Goal: Task Accomplishment & Management: Manage account settings

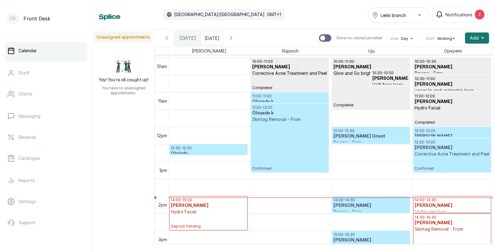
scroll to position [350, 0]
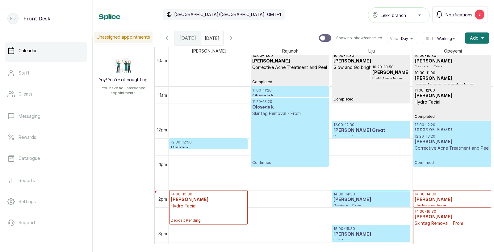
click at [467, 13] on span "Notifications" at bounding box center [459, 14] width 27 height 6
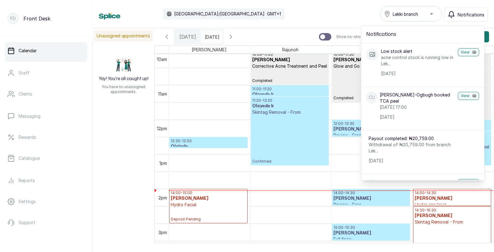
click at [467, 13] on span "Notifications" at bounding box center [471, 14] width 27 height 6
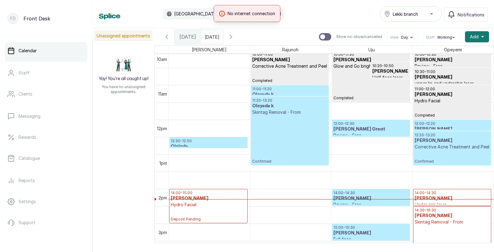
click at [163, 92] on div "11am" at bounding box center [162, 93] width 11 height 6
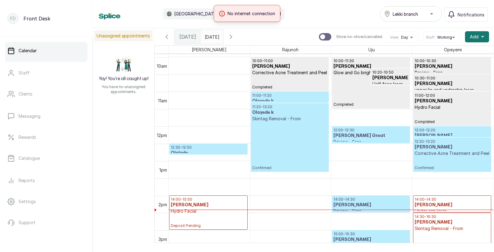
scroll to position [348, 0]
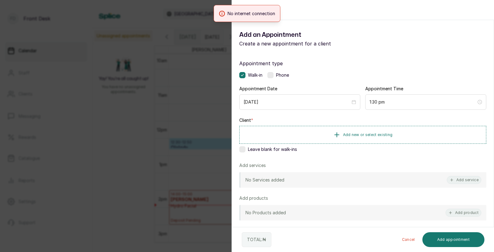
click at [133, 153] on div "Back Add Appointment Add an Appointment Create a new appointment for a client A…" at bounding box center [247, 126] width 494 height 252
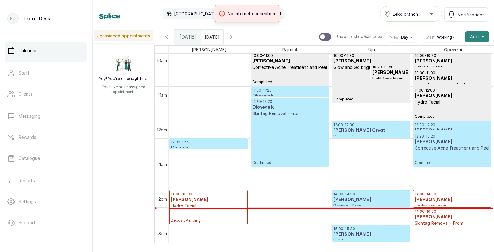
click at [468, 36] on button "Add +" at bounding box center [477, 36] width 24 height 11
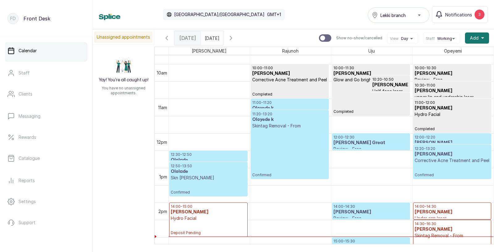
scroll to position [337, 0]
click at [457, 13] on span "Notifications" at bounding box center [458, 14] width 27 height 6
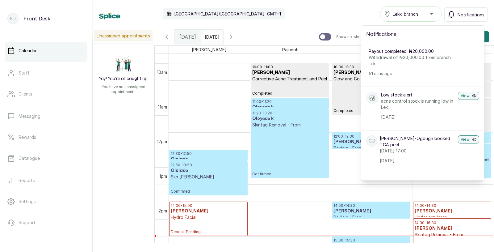
click at [457, 13] on button "Notifications" at bounding box center [466, 14] width 44 height 14
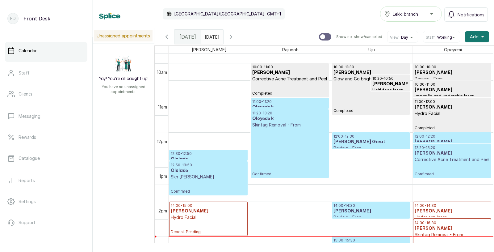
click at [438, 166] on div "12:20 - 13:20 Tomi Omowole Corrective Acne Treatment and Peel Confirmed" at bounding box center [452, 160] width 75 height 31
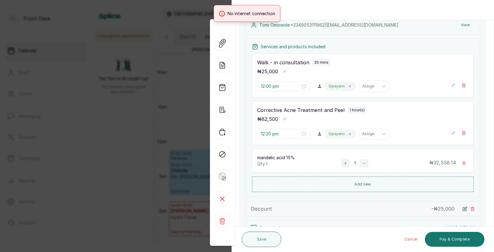
scroll to position [97, 0]
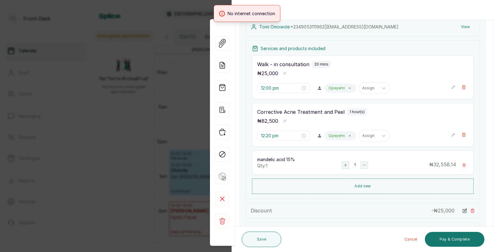
click at [128, 146] on div "Back Appointment Details Edit appointment 🚶 Walk-in (booked by Front Desk) Make…" at bounding box center [247, 126] width 494 height 252
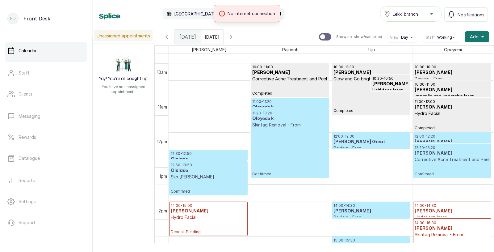
scroll to position [362, 0]
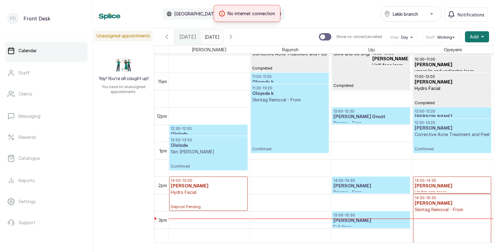
click at [199, 153] on p "Skn Melan Peel" at bounding box center [208, 152] width 75 height 6
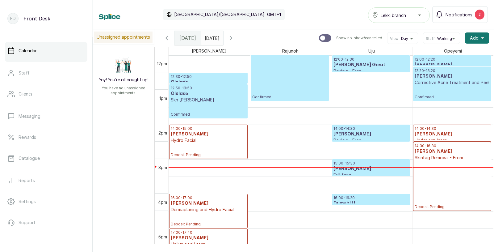
scroll to position [415, 0]
click at [193, 99] on p "Skn Melan Peel" at bounding box center [208, 100] width 75 height 6
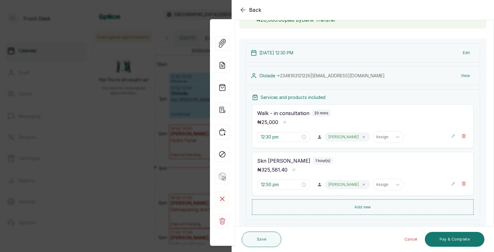
scroll to position [52, 0]
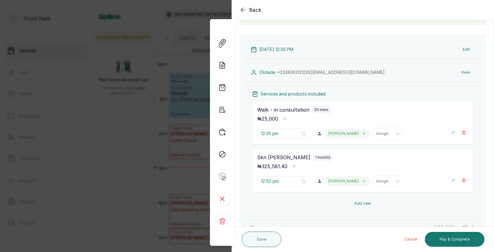
click at [363, 204] on button "Add new" at bounding box center [363, 203] width 222 height 15
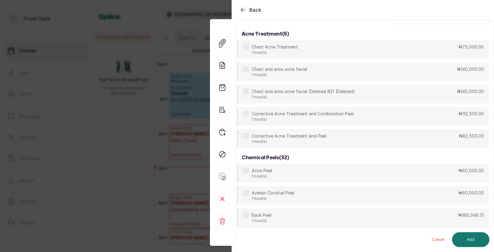
scroll to position [0, 0]
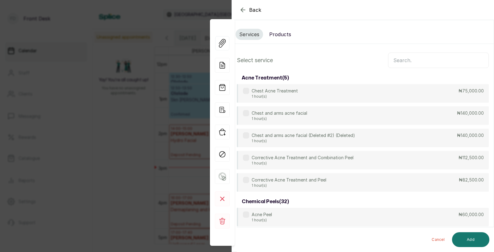
click at [403, 64] on input "text" at bounding box center [438, 59] width 101 height 15
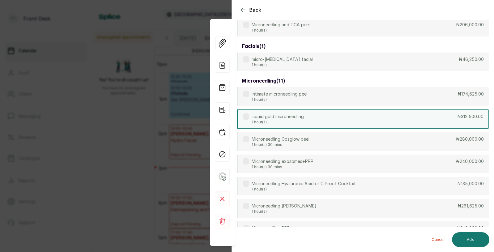
scroll to position [67, 0]
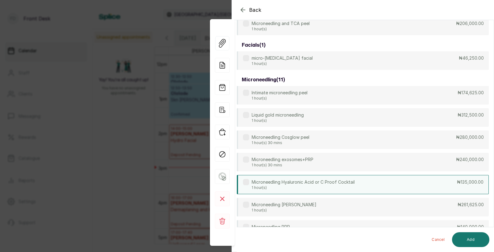
click at [320, 182] on p "Microneedling Hyaluronic Acid or C Proof Cocktail" at bounding box center [303, 182] width 103 height 6
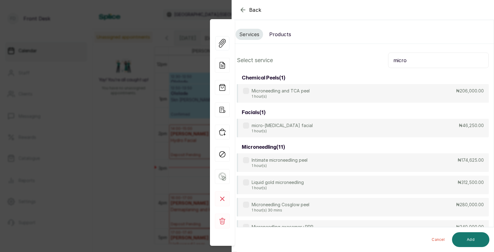
click at [416, 65] on input "micro" at bounding box center [438, 59] width 101 height 15
type input "m"
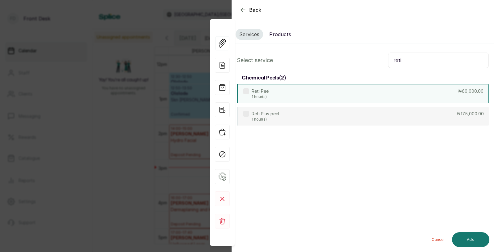
type input "reti"
click at [309, 96] on div "Reti Peel 1 hour(s) ₦60,000.00" at bounding box center [363, 93] width 252 height 19
click at [469, 241] on button "Add" at bounding box center [470, 239] width 37 height 15
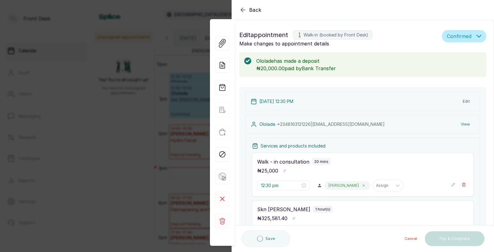
type input "1:50 pm"
type input "2:50 pm"
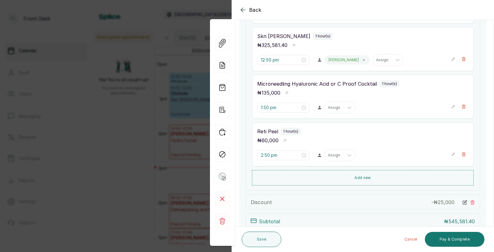
scroll to position [172, 0]
click at [465, 59] on icon "button" at bounding box center [464, 60] width 4 height 4
type input "1:50 pm"
type input "2:50 pm"
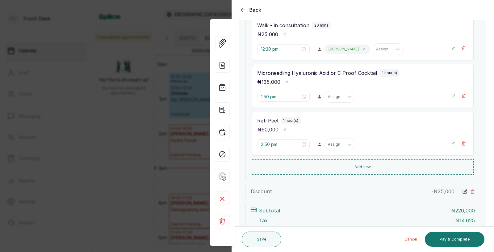
scroll to position [124, 0]
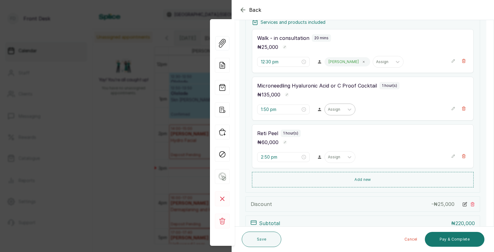
click at [328, 110] on div at bounding box center [334, 110] width 13 height 6
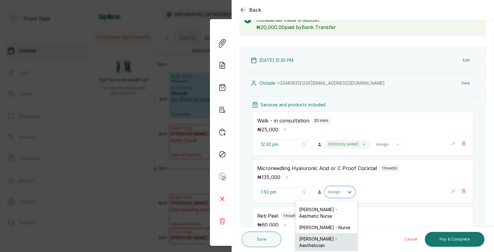
scroll to position [16, 0]
click at [344, 191] on div at bounding box center [349, 191] width 11 height 11
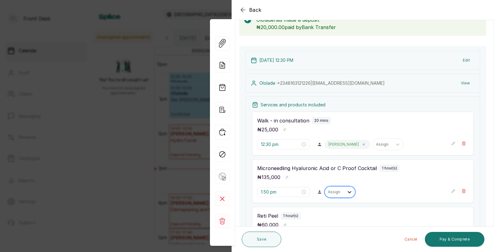
click at [344, 191] on div at bounding box center [349, 191] width 11 height 11
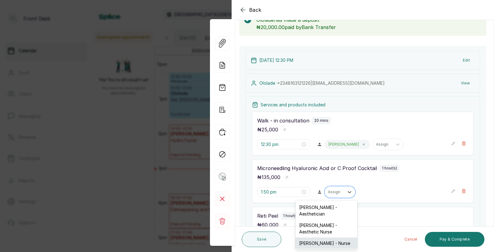
scroll to position [59, 0]
click at [318, 243] on div "[PERSON_NAME] - Aesthetician" at bounding box center [327, 252] width 62 height 18
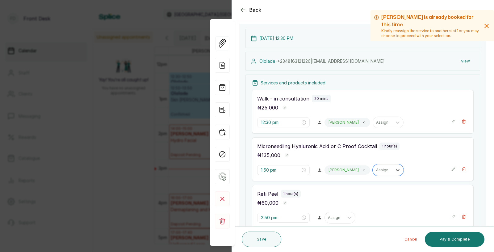
scroll to position [64, 0]
click at [279, 170] on input "1:50 pm" at bounding box center [281, 169] width 40 height 7
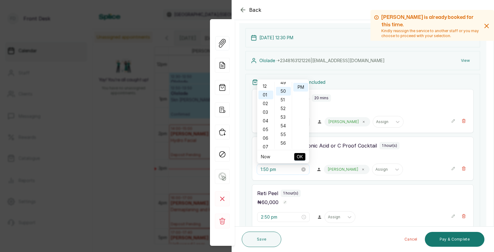
scroll to position [8, 0]
click at [265, 124] on ul "12 01 02 03 04 05 06 07 08 09 10 11" at bounding box center [265, 115] width 17 height 67
click at [266, 87] on div "12" at bounding box center [265, 86] width 15 height 9
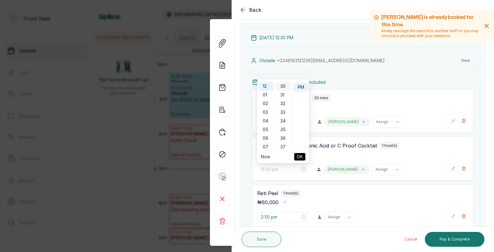
click at [284, 87] on div "30" at bounding box center [283, 86] width 15 height 9
click at [300, 157] on span "OK" at bounding box center [300, 157] width 6 height 12
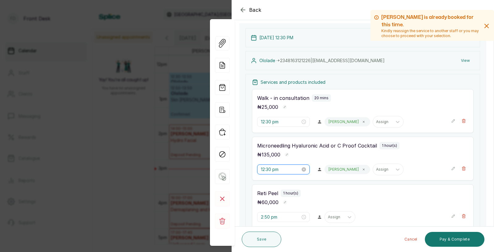
click at [274, 168] on input "12:30 pm" at bounding box center [281, 169] width 40 height 7
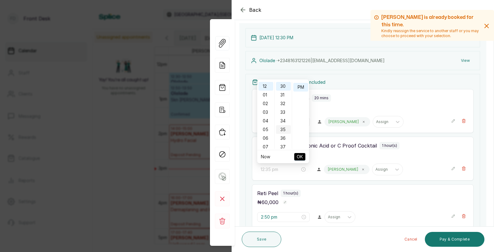
click at [282, 131] on div "35" at bounding box center [283, 129] width 15 height 9
type input "12:35 pm"
click at [299, 156] on span "OK" at bounding box center [300, 157] width 6 height 12
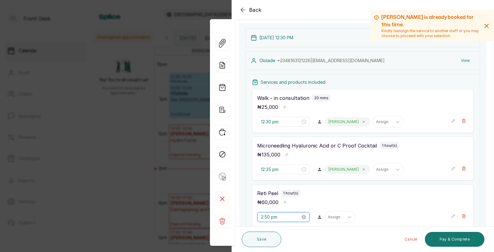
click at [272, 220] on input "2:50 pm" at bounding box center [281, 216] width 40 height 7
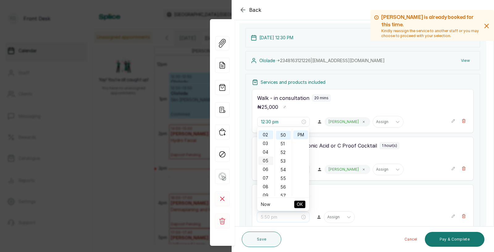
scroll to position [0, 0]
click at [265, 133] on div "12" at bounding box center [265, 133] width 15 height 9
click at [283, 134] on div "40" at bounding box center [283, 132] width 15 height 9
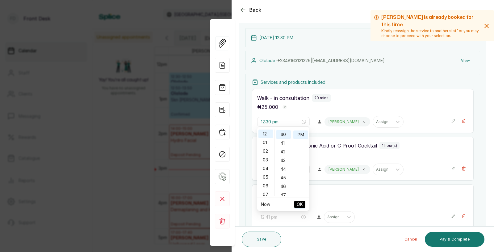
type input "12:40 pm"
click at [301, 204] on span "OK" at bounding box center [300, 204] width 6 height 12
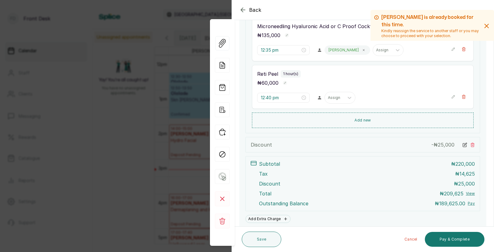
scroll to position [183, 0]
click at [328, 97] on div at bounding box center [334, 97] width 13 height 6
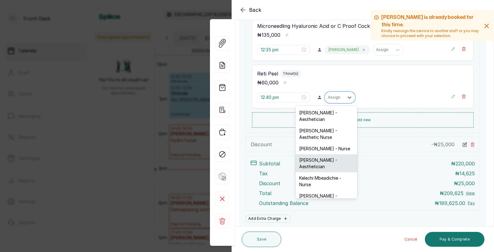
scroll to position [16, 0]
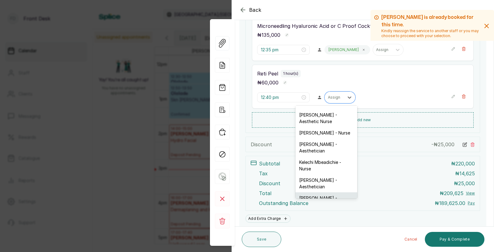
click at [313, 192] on div "[PERSON_NAME] - Aesthetician" at bounding box center [327, 201] width 62 height 18
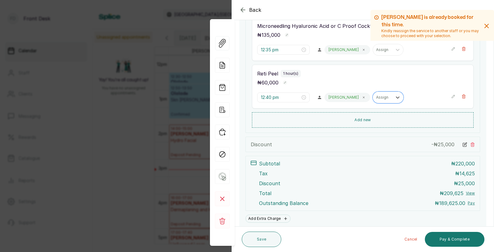
scroll to position [206, 0]
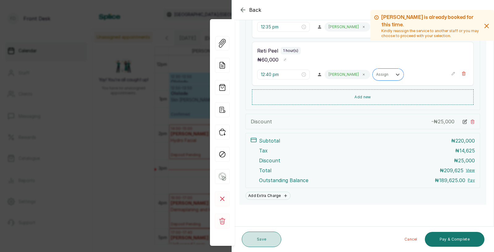
click at [260, 238] on button "Save" at bounding box center [262, 238] width 40 height 15
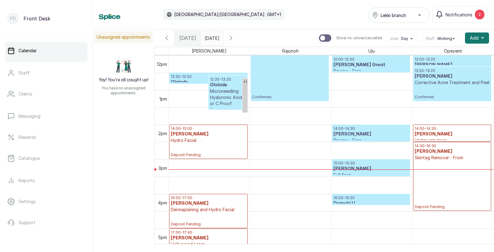
click at [227, 93] on p "Microneedling Hyaluronic Acid or C Proof Cocktail" at bounding box center [228, 100] width 36 height 25
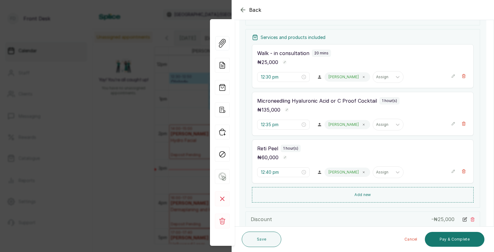
scroll to position [105, 0]
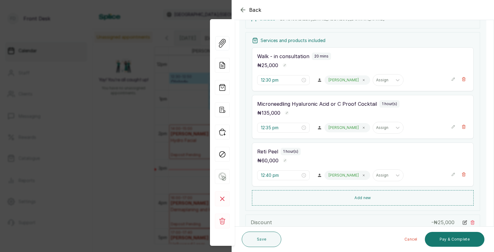
click at [95, 157] on div "Back Appointment Details Edit appointment 🚶 Walk-in (booked by Front Desk) Make…" at bounding box center [247, 126] width 494 height 252
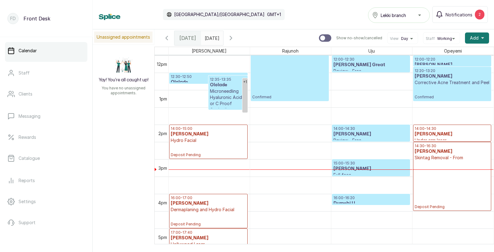
click at [216, 90] on p "Microneedling Hyaluronic Acid or C Proof Cocktail" at bounding box center [228, 100] width 36 height 25
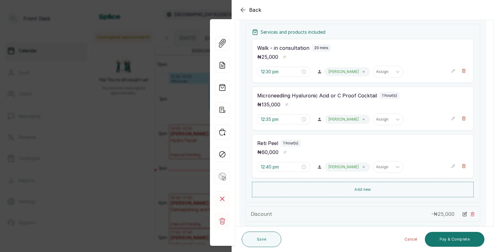
scroll to position [118, 0]
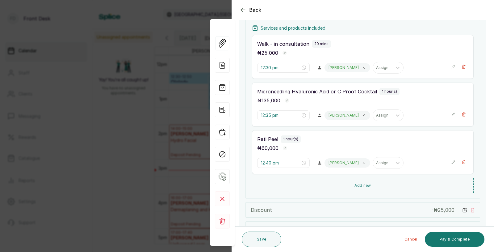
click at [138, 138] on div "Back Appointment Details Edit appointment 🚶 Walk-in (booked by Front Desk) Make…" at bounding box center [247, 126] width 494 height 252
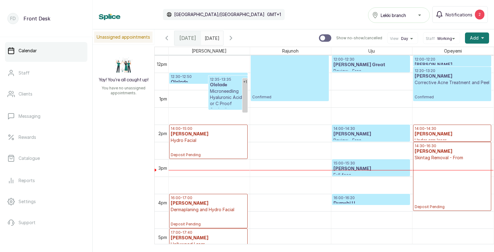
click at [231, 90] on p "Microneedling Hyaluronic Acid or C Proof Cocktail" at bounding box center [228, 100] width 36 height 25
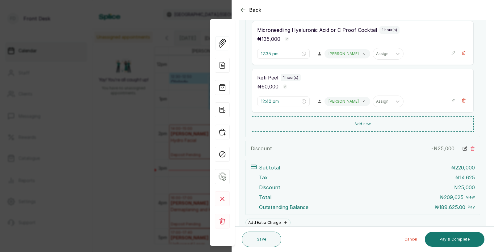
scroll to position [205, 0]
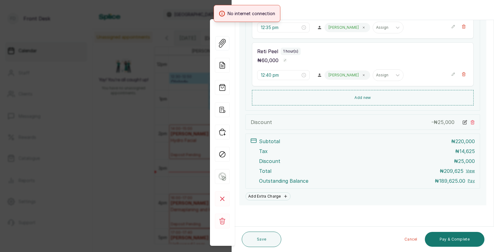
click at [100, 121] on div "Back Appointment Details Edit appointment 🚶 Walk-in (booked by Front Desk) Make…" at bounding box center [247, 126] width 494 height 252
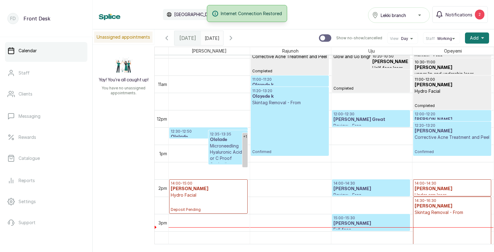
scroll to position [383, 0]
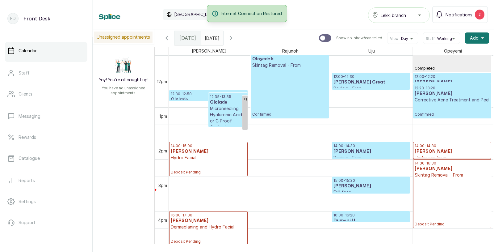
click at [350, 183] on h3 "[PERSON_NAME]" at bounding box center [371, 186] width 75 height 6
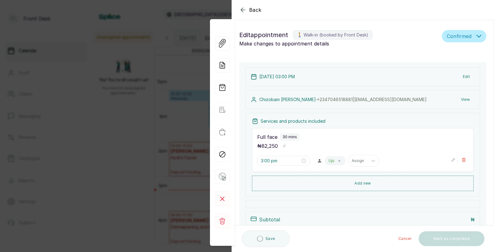
type input "3:00 pm"
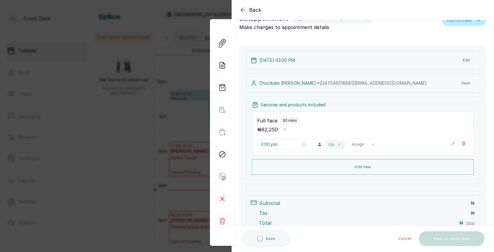
click at [338, 144] on icon at bounding box center [339, 144] width 3 height 3
click at [344, 142] on div at bounding box center [349, 144] width 11 height 11
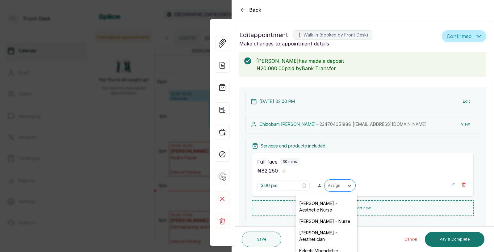
click at [371, 153] on div "Full face 30 mins ₦ 82,250 3:00 pm Opeyemi Ojo - Aesthetician, 1 of 7. 7 result…" at bounding box center [363, 175] width 222 height 44
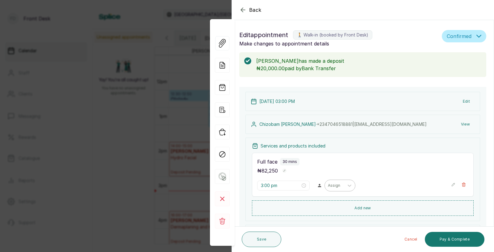
click at [329, 189] on div "Assign" at bounding box center [334, 185] width 19 height 8
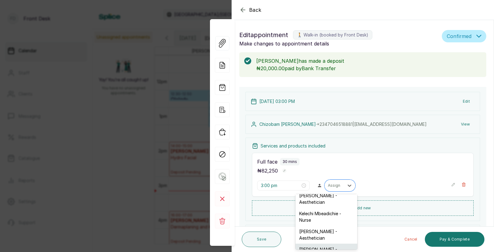
click at [317, 243] on div "[PERSON_NAME] - Aesthetician" at bounding box center [327, 252] width 62 height 18
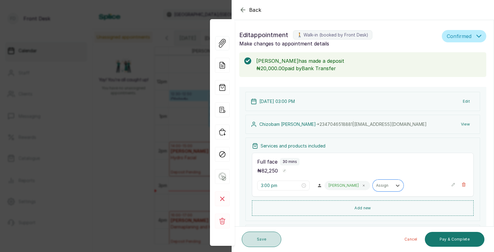
click at [258, 239] on button "Save" at bounding box center [262, 238] width 40 height 15
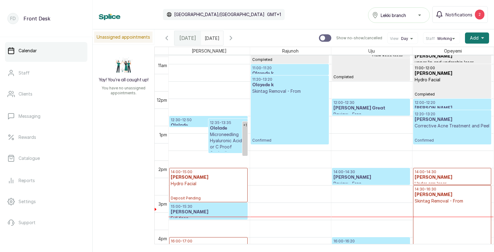
scroll to position [372, 0]
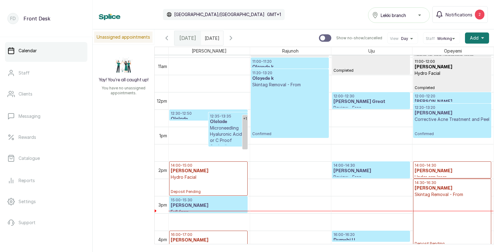
click at [220, 132] on p "Microneedling Hyaluronic Acid or C Proof Cocktail" at bounding box center [228, 137] width 36 height 25
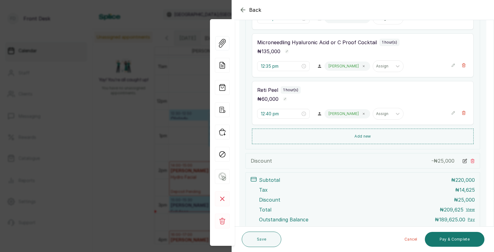
scroll to position [168, 0]
click at [114, 140] on div "Back Appointment Details Edit appointment 🚶 Walk-in (booked by Front Desk) Make…" at bounding box center [247, 126] width 494 height 252
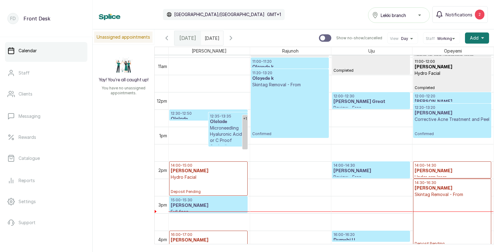
click at [346, 168] on h3 "[PERSON_NAME]" at bounding box center [371, 171] width 75 height 6
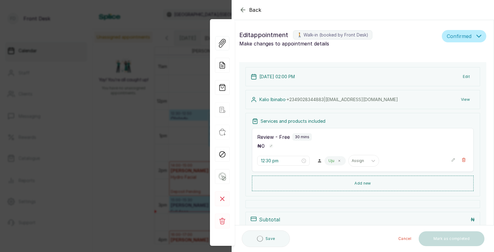
type input "2:00 pm"
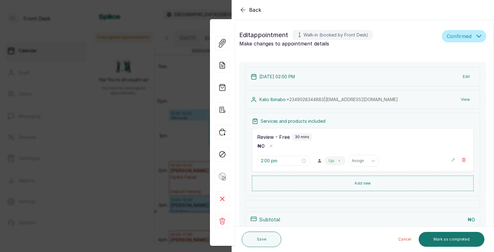
click at [338, 162] on icon at bounding box center [339, 160] width 3 height 3
click at [328, 162] on div at bounding box center [334, 161] width 13 height 6
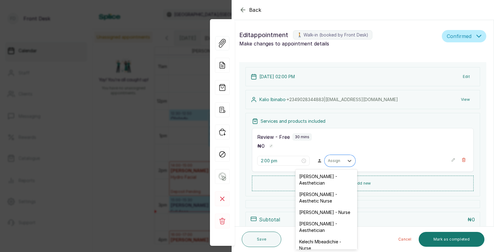
click at [328, 162] on div at bounding box center [334, 161] width 13 height 6
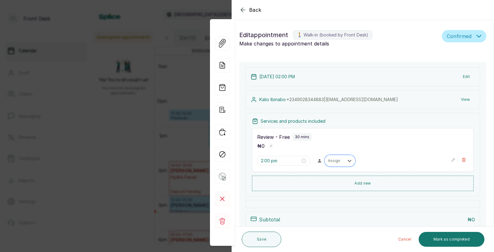
click at [328, 162] on div at bounding box center [334, 161] width 13 height 6
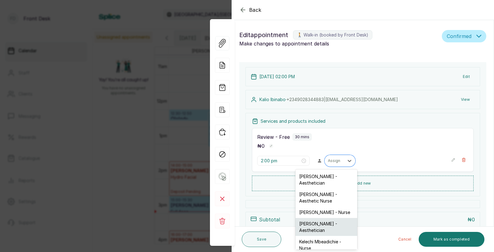
click at [320, 218] on div "[PERSON_NAME] - Aesthetician" at bounding box center [327, 227] width 62 height 18
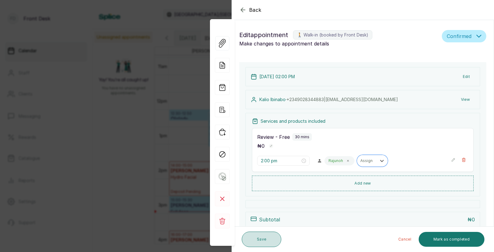
click at [262, 240] on button "Save" at bounding box center [262, 238] width 40 height 15
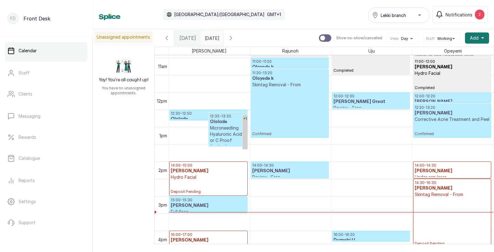
click at [438, 174] on p "Under arm laser" at bounding box center [452, 177] width 75 height 6
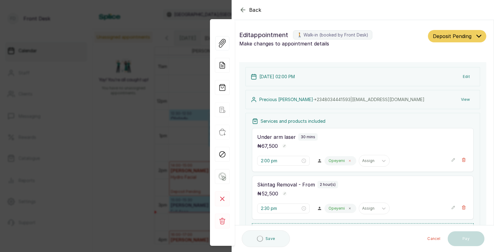
click at [348, 162] on icon at bounding box center [349, 160] width 3 height 3
click at [346, 162] on icon at bounding box center [349, 160] width 6 height 6
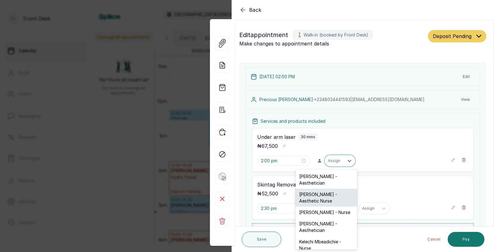
click at [323, 195] on div "[PERSON_NAME] - Aesthetic Nurse" at bounding box center [327, 197] width 62 height 18
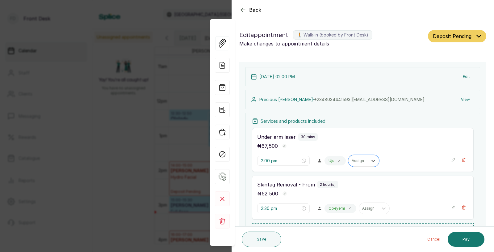
click at [329, 209] on p "Opeyemi" at bounding box center [337, 208] width 16 height 5
click at [348, 209] on icon at bounding box center [349, 208] width 3 height 3
click at [346, 209] on icon at bounding box center [349, 208] width 6 height 6
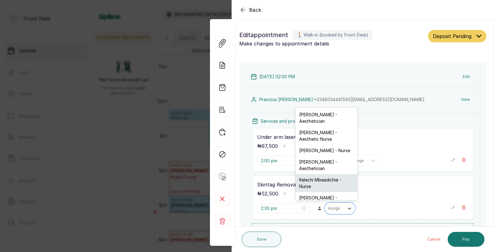
scroll to position [16, 0]
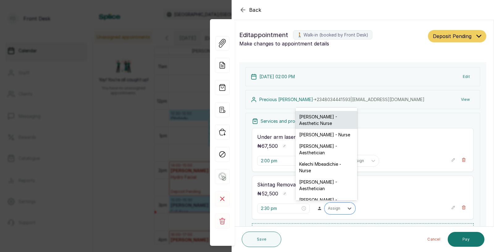
click at [325, 119] on div "[PERSON_NAME] - Aesthetic Nurse" at bounding box center [327, 120] width 62 height 18
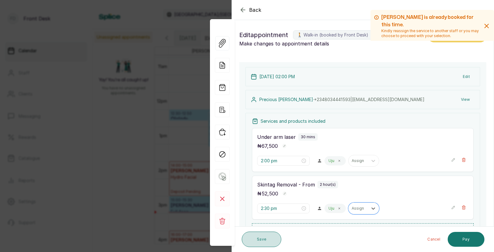
click at [262, 239] on button "Save" at bounding box center [262, 238] width 40 height 15
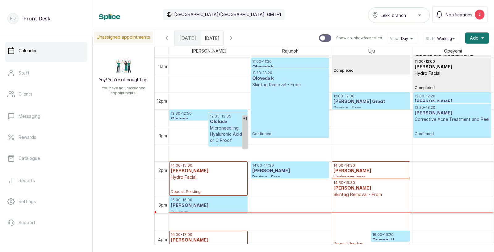
click at [208, 173] on h3 "[PERSON_NAME]" at bounding box center [208, 171] width 75 height 6
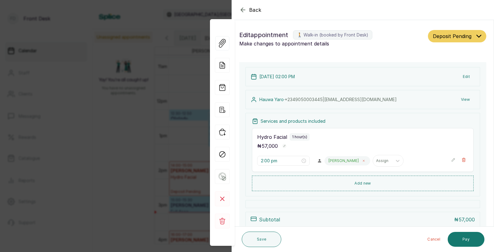
click at [362, 161] on icon at bounding box center [363, 160] width 3 height 3
click at [344, 161] on div at bounding box center [349, 160] width 11 height 11
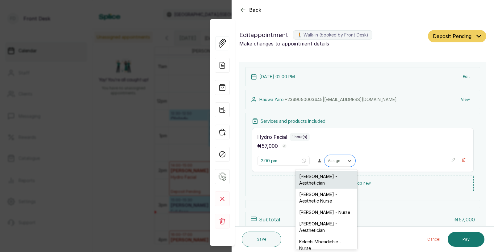
click at [314, 178] on div "[PERSON_NAME] - Aesthetician" at bounding box center [327, 179] width 62 height 18
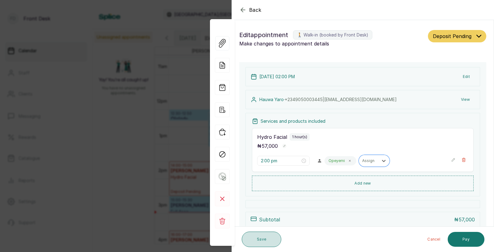
click at [267, 236] on button "Save" at bounding box center [262, 238] width 40 height 15
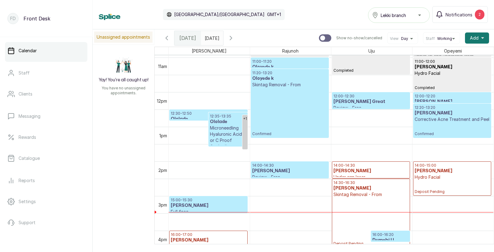
click at [439, 175] on p "Hydro Facial" at bounding box center [452, 177] width 75 height 6
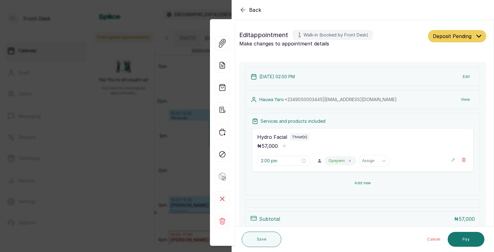
click at [368, 183] on button "Add new" at bounding box center [363, 182] width 222 height 15
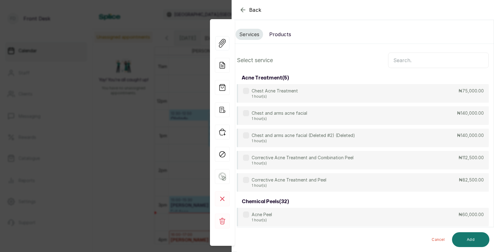
click at [409, 59] on input "text" at bounding box center [438, 59] width 101 height 15
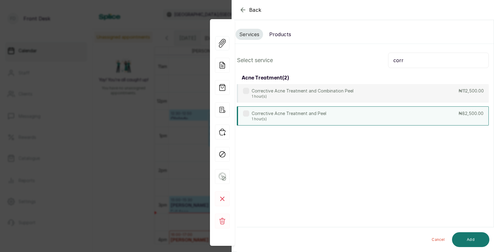
type input "corr"
click at [314, 115] on p "Corrective Acne Treatment and Peel" at bounding box center [289, 113] width 75 height 6
click at [468, 237] on button "Add" at bounding box center [470, 239] width 37 height 15
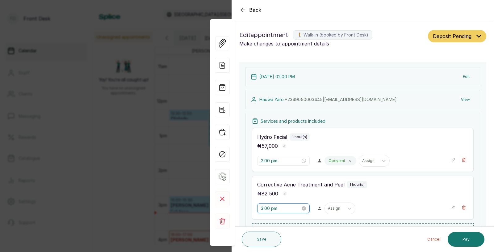
click at [286, 210] on input "3:00 pm" at bounding box center [281, 208] width 40 height 7
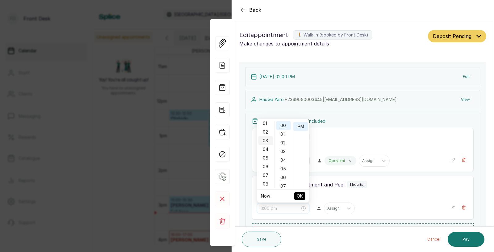
scroll to position [8, 0]
click at [266, 135] on div "02" at bounding box center [265, 135] width 15 height 9
type input "2:00 pm"
click at [300, 196] on span "OK" at bounding box center [300, 196] width 6 height 12
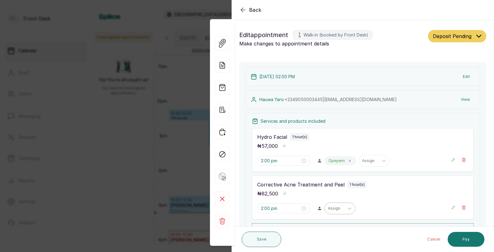
click at [328, 208] on div at bounding box center [334, 208] width 13 height 6
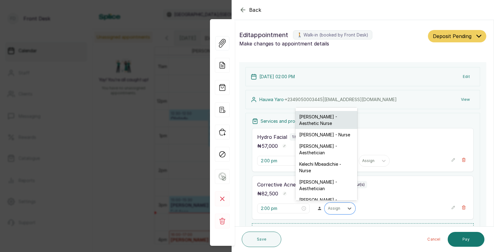
scroll to position [0, 0]
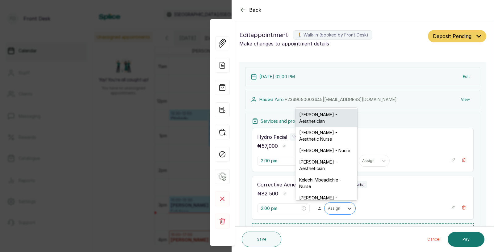
click at [313, 117] on div "[PERSON_NAME] - Aesthetician" at bounding box center [327, 118] width 62 height 18
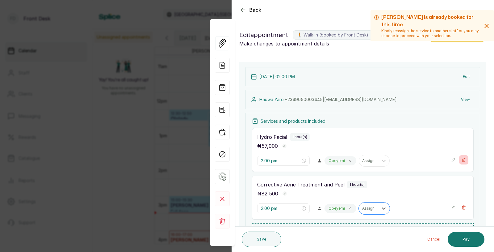
click at [464, 162] on icon "button" at bounding box center [463, 160] width 3 height 4
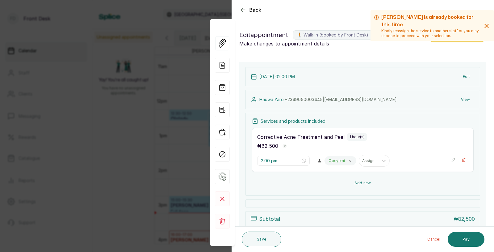
click at [366, 180] on button "Add new" at bounding box center [363, 182] width 222 height 15
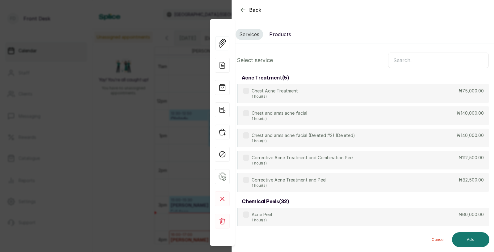
click at [404, 61] on input "text" at bounding box center [438, 59] width 101 height 15
click at [289, 34] on button "Products" at bounding box center [280, 34] width 29 height 11
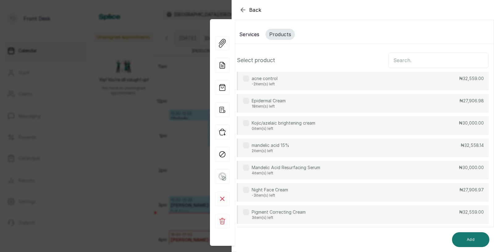
click at [404, 63] on input "text" at bounding box center [438, 59] width 101 height 15
click at [274, 145] on p "mandelic acid 15%" at bounding box center [271, 145] width 38 height 6
click at [464, 240] on button "Add" at bounding box center [470, 239] width 37 height 15
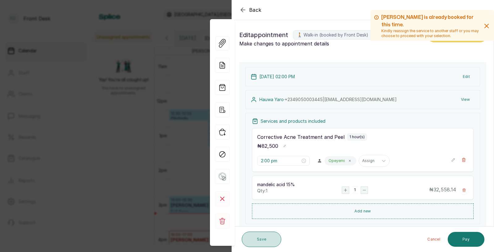
click at [266, 238] on button "Save" at bounding box center [262, 238] width 40 height 15
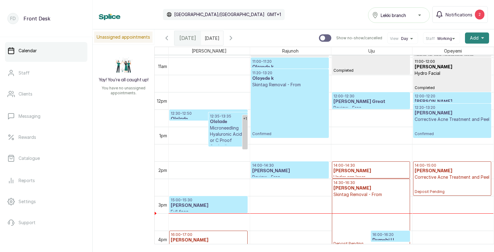
click at [473, 40] on span "Add" at bounding box center [474, 38] width 9 height 6
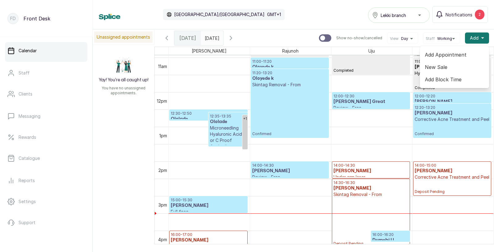
click at [448, 54] on span "Add Appointment" at bounding box center [454, 54] width 59 height 7
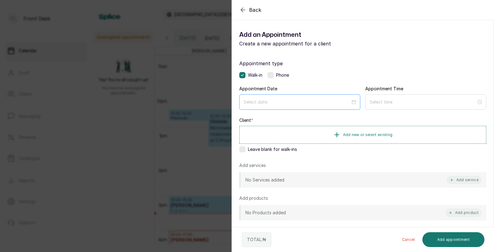
click at [337, 98] on div at bounding box center [299, 101] width 121 height 15
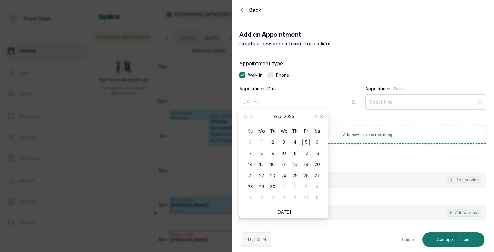
click at [306, 175] on div "26" at bounding box center [305, 175] width 7 height 7
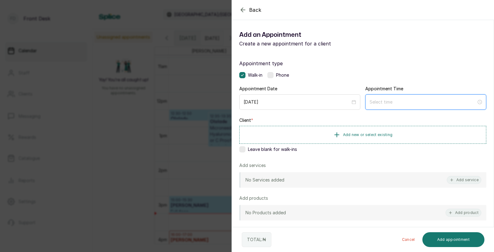
click at [386, 102] on input at bounding box center [423, 102] width 107 height 7
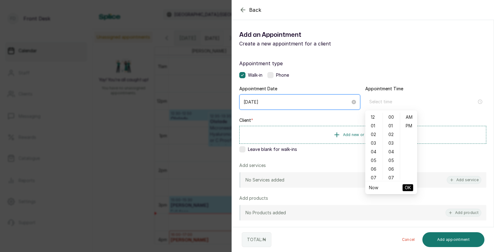
click at [326, 103] on input "2025/09/26" at bounding box center [297, 102] width 107 height 7
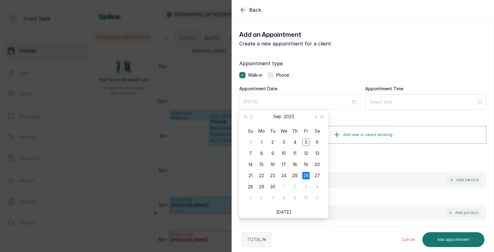
type input "2025/09/25"
click at [295, 175] on div "25" at bounding box center [294, 175] width 7 height 7
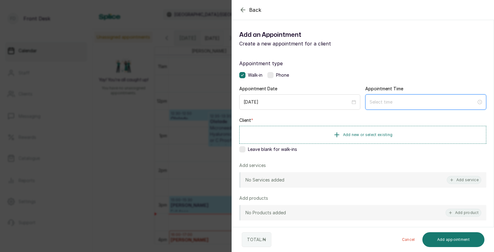
click at [392, 103] on input at bounding box center [423, 102] width 107 height 7
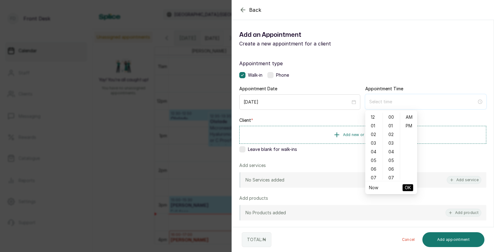
type input "12:00 am"
click at [377, 146] on div "03" at bounding box center [374, 143] width 15 height 9
type input "3:00 am"
click at [406, 188] on span "OK" at bounding box center [408, 188] width 6 height 12
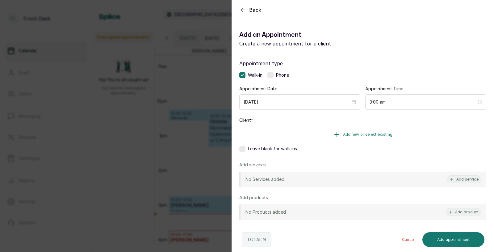
click at [380, 130] on button "Add new or select existing" at bounding box center [362, 134] width 247 height 17
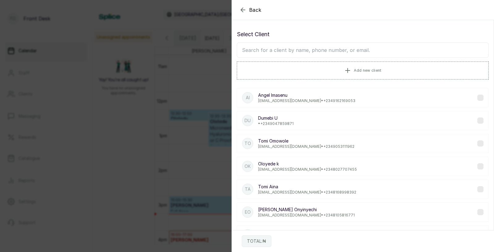
click at [337, 51] on input "text" at bounding box center [363, 49] width 252 height 15
type input "hau"
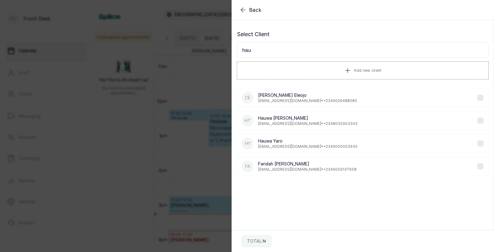
click at [271, 143] on p "Hauwa Yaro" at bounding box center [307, 141] width 99 height 6
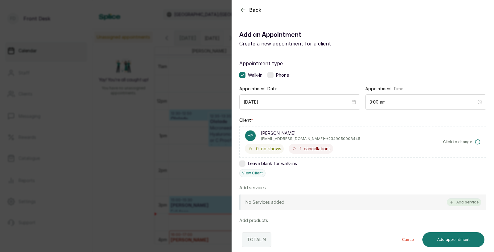
click at [464, 202] on button "Add service" at bounding box center [464, 202] width 35 height 8
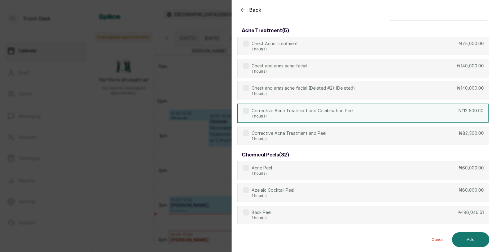
scroll to position [0, 0]
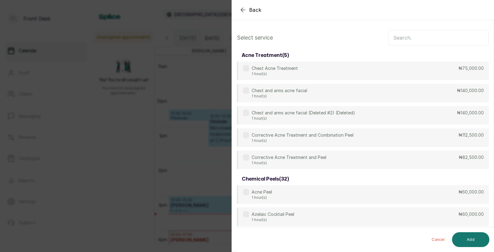
click at [432, 35] on input "text" at bounding box center [438, 37] width 101 height 15
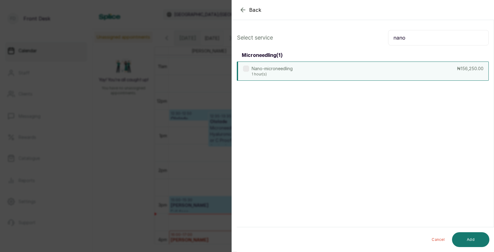
type input "nano"
click at [316, 70] on div "Nano-microneedling 1 hour(s) ₦156,250.00" at bounding box center [363, 70] width 252 height 19
click at [473, 239] on button "Add" at bounding box center [470, 239] width 37 height 15
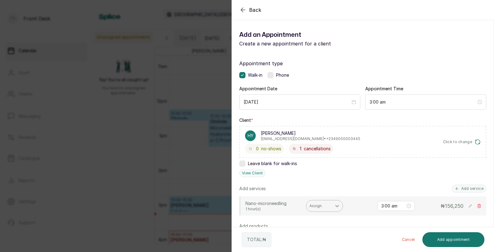
click at [334, 207] on icon at bounding box center [337, 206] width 6 height 6
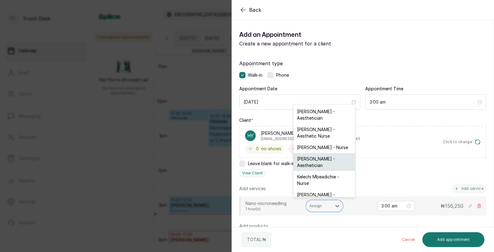
scroll to position [0, 0]
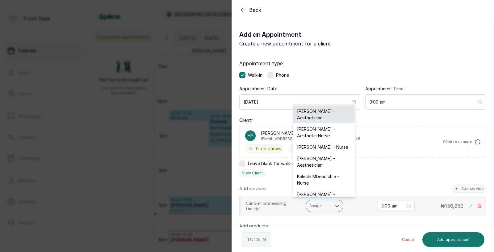
click at [316, 115] on div "[PERSON_NAME] - Aesthetician" at bounding box center [324, 114] width 62 height 18
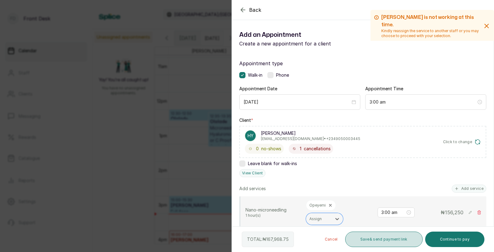
click at [392, 237] on button "Save & send payment link" at bounding box center [384, 238] width 78 height 15
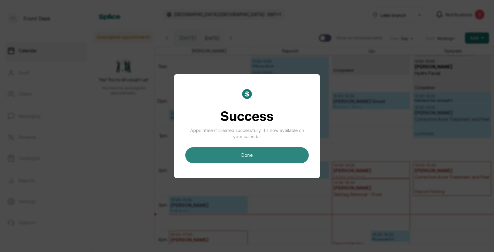
click at [269, 157] on button "done" at bounding box center [247, 155] width 124 height 16
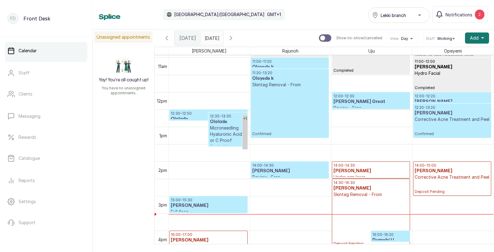
click at [443, 176] on p "Corrective Acne Treatment and Peel" at bounding box center [452, 177] width 75 height 6
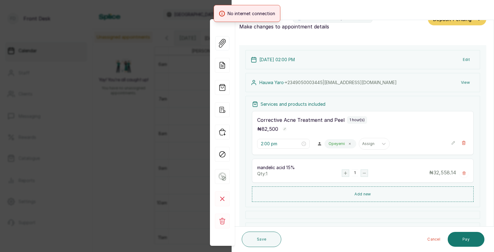
scroll to position [0, 0]
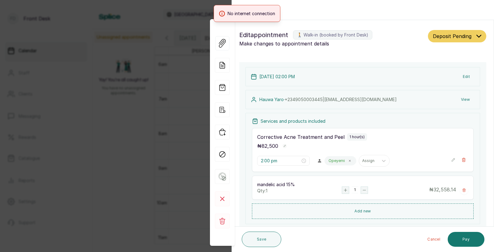
click at [152, 149] on div "Back Appointment Details Edit appointment 🚶 Walk-in (booked by Front Desk) Make…" at bounding box center [247, 126] width 494 height 252
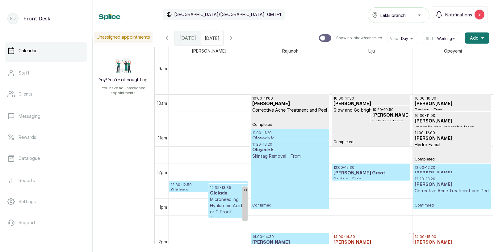
scroll to position [316, 0]
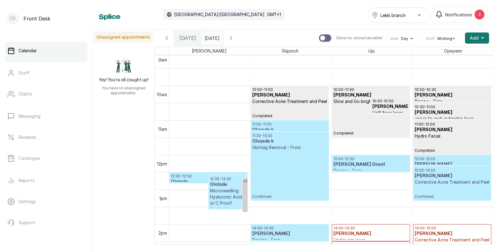
click at [168, 36] on icon "button" at bounding box center [166, 37] width 7 height 7
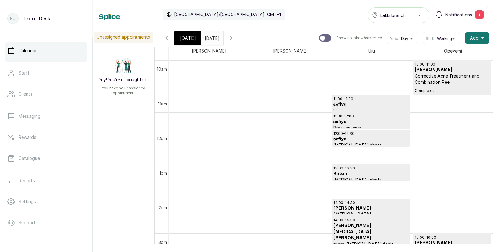
scroll to position [0, 0]
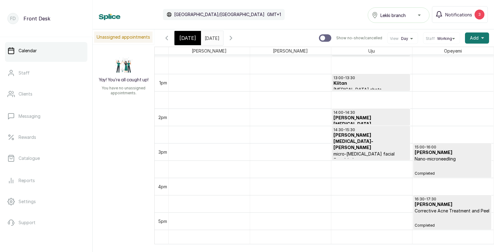
click at [167, 38] on icon "button" at bounding box center [166, 37] width 7 height 7
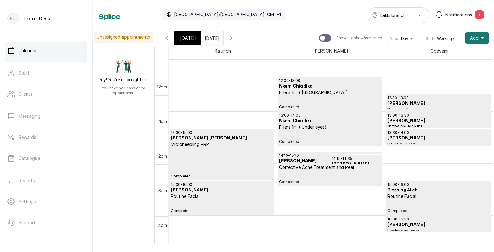
scroll to position [394, 0]
click at [188, 37] on span "[DATE]" at bounding box center [187, 37] width 17 height 7
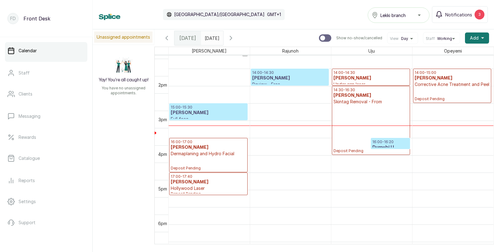
scroll to position [471, 0]
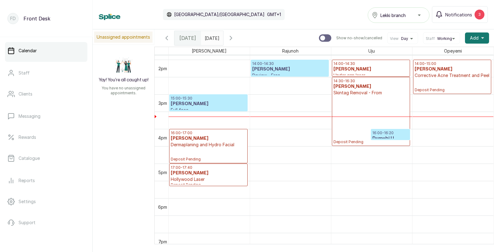
click at [391, 133] on p "16:00 - 16:20" at bounding box center [390, 132] width 36 height 5
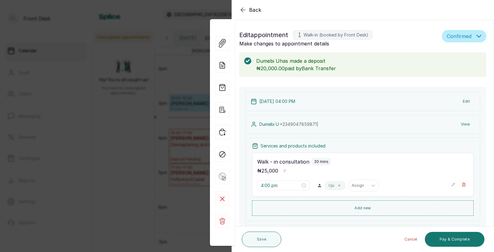
click at [123, 196] on div "Back Appointment Details Edit appointment 🚶 Walk-in (booked by Front Desk) Make…" at bounding box center [247, 126] width 494 height 252
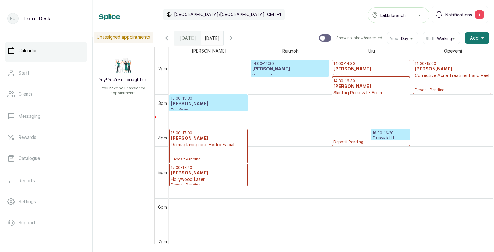
click at [389, 135] on h3 "Dumebi U" at bounding box center [390, 138] width 36 height 6
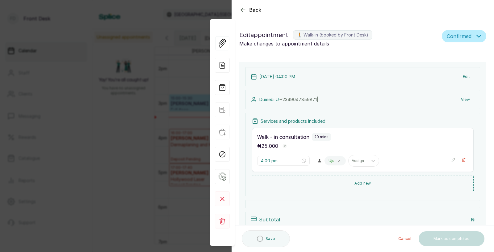
click at [174, 171] on div "Back Appointment Details Edit appointment 🚶 Walk-in (booked by Front Desk) Make…" at bounding box center [247, 126] width 494 height 252
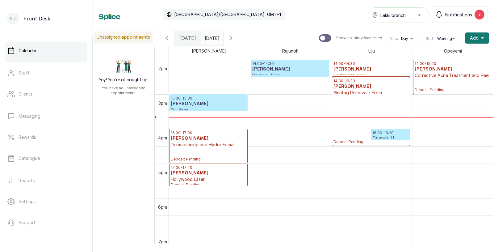
click at [178, 170] on h3 "[PERSON_NAME]" at bounding box center [208, 173] width 75 height 6
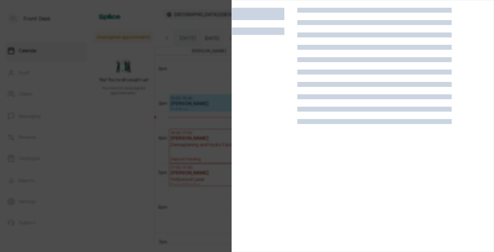
click at [184, 177] on div at bounding box center [247, 126] width 494 height 252
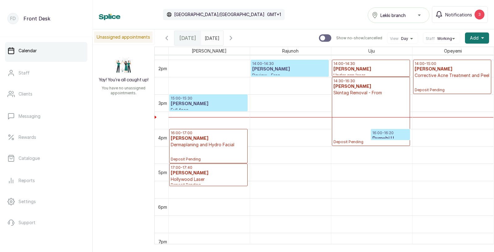
click at [184, 177] on p "Hollywood Laser" at bounding box center [208, 179] width 75 height 6
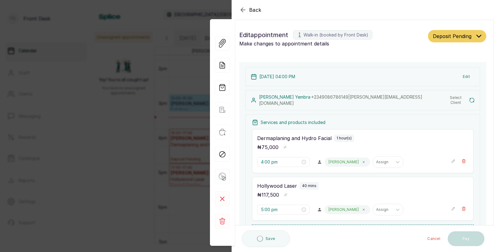
click at [157, 164] on div "Back Appointment Details Edit appointment 🚶 Walk-in (booked by Front Desk) Make…" at bounding box center [247, 126] width 494 height 252
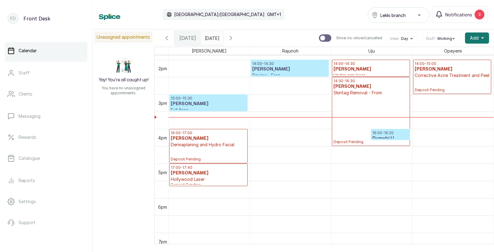
click at [379, 134] on p "16:00 - 16:20" at bounding box center [390, 132] width 36 height 5
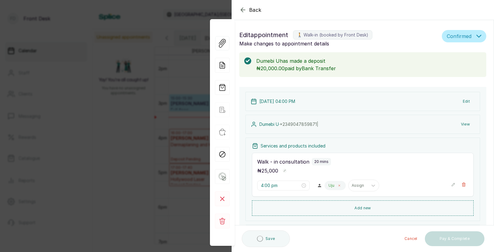
click at [338, 184] on icon at bounding box center [339, 185] width 3 height 3
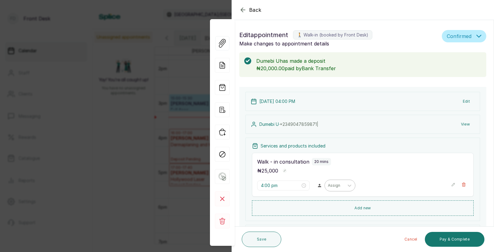
click at [328, 187] on div at bounding box center [334, 185] width 13 height 6
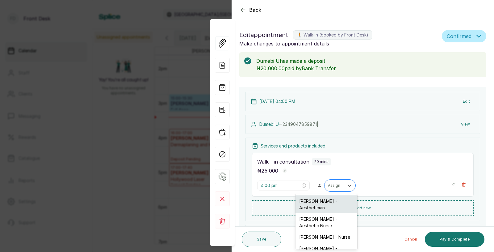
click at [315, 202] on div "[PERSON_NAME] - Aesthetician" at bounding box center [327, 204] width 62 height 18
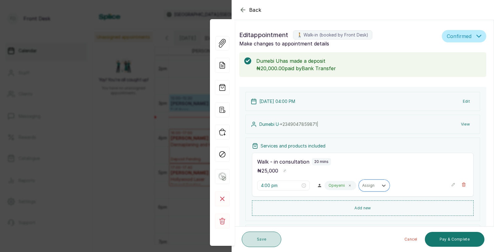
click at [266, 240] on button "Save" at bounding box center [262, 238] width 40 height 15
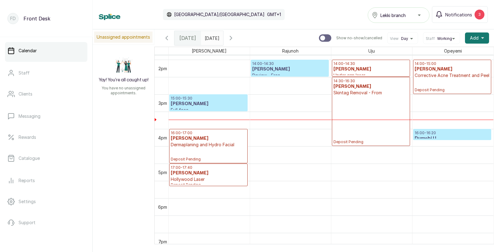
click at [166, 36] on icon "button" at bounding box center [166, 37] width 7 height 7
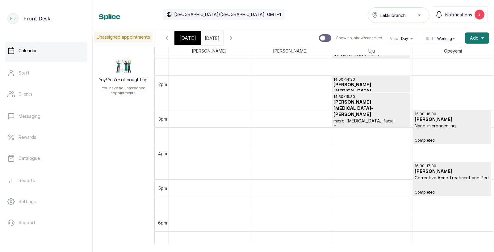
scroll to position [473, 0]
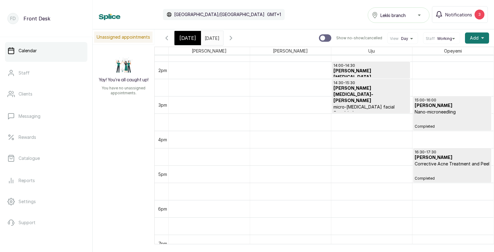
click at [455, 165] on p "Corrective Acne Treatment and Peel" at bounding box center [452, 164] width 75 height 6
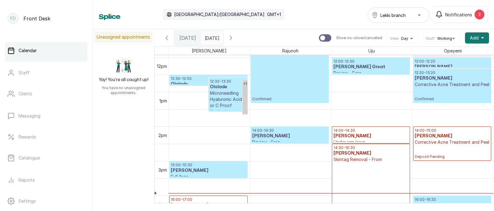
scroll to position [412, 0]
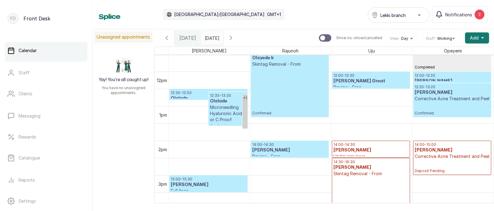
click at [216, 105] on p "Microneedling Hyaluronic Acid or C Proof Cocktail" at bounding box center [228, 116] width 36 height 25
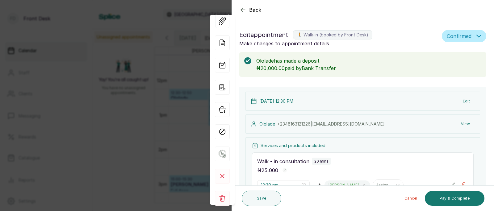
click at [47, 111] on div "Back Appointment Details Edit appointment 🚶 Walk-in (booked by Front Desk) Make…" at bounding box center [247, 105] width 494 height 211
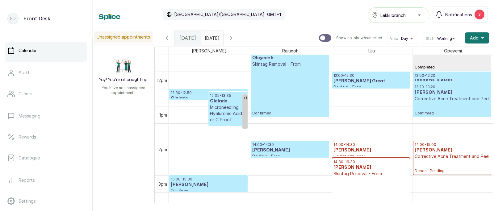
click at [211, 39] on input "text" at bounding box center [206, 36] width 10 height 10
type input "dd/MM/yyyy"
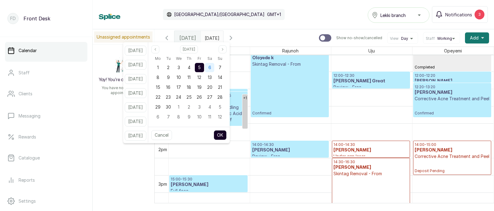
click at [211, 68] on span "6" at bounding box center [209, 67] width 3 height 5
click at [227, 133] on button "OK" at bounding box center [220, 135] width 13 height 10
type input "06/09/2025"
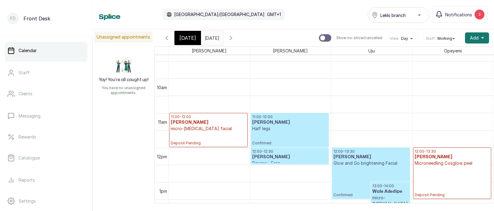
scroll to position [328, 0]
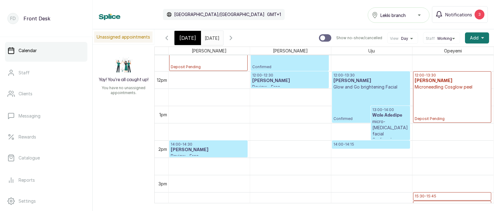
click at [391, 119] on p "micro-[MEDICAL_DATA] facial" at bounding box center [390, 128] width 36 height 19
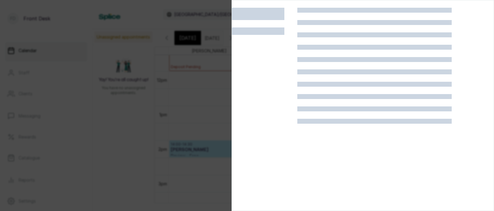
scroll to position [0, 0]
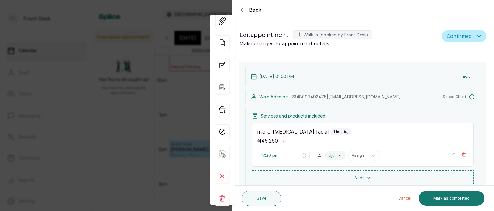
type input "1:00 pm"
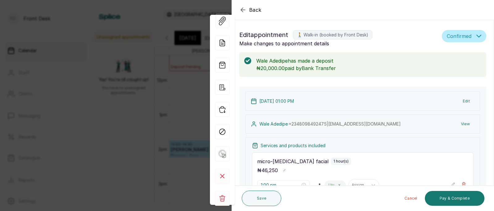
scroll to position [53, 0]
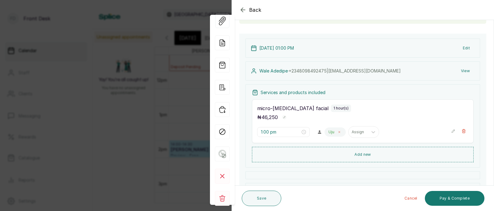
click at [338, 131] on icon at bounding box center [339, 132] width 3 height 3
click at [328, 131] on div at bounding box center [334, 132] width 13 height 6
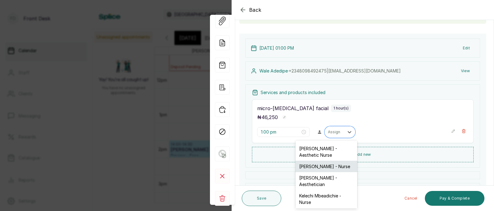
scroll to position [0, 0]
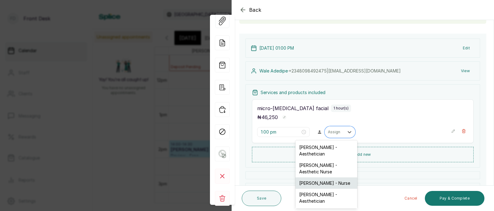
click at [315, 178] on div "[PERSON_NAME] - Nurse" at bounding box center [327, 183] width 62 height 11
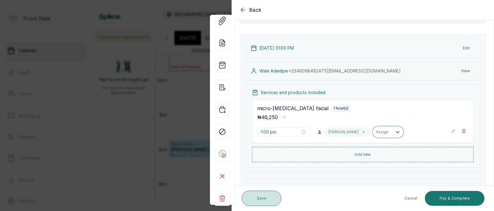
click at [262, 199] on button "Save" at bounding box center [262, 198] width 40 height 15
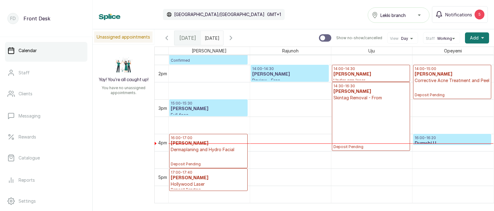
click at [433, 141] on h3 "Dumebi U" at bounding box center [452, 144] width 75 height 6
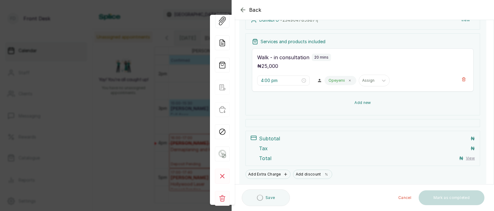
scroll to position [100, 0]
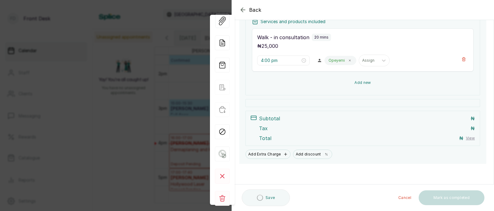
click at [357, 81] on button "Add new" at bounding box center [363, 82] width 222 height 15
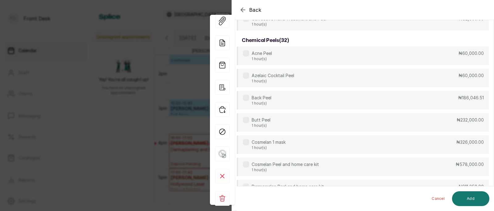
scroll to position [0, 0]
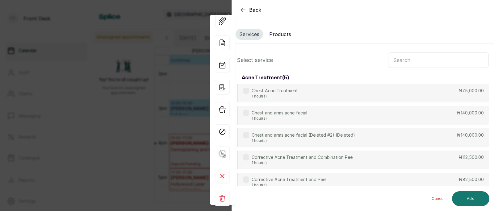
click at [401, 59] on input "text" at bounding box center [438, 59] width 101 height 15
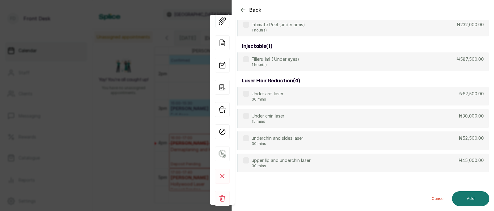
scroll to position [65, 0]
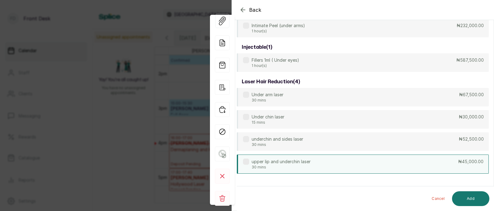
type input "under"
click at [309, 166] on p "30 mins" at bounding box center [281, 167] width 59 height 5
click at [467, 195] on button "Add" at bounding box center [470, 198] width 37 height 15
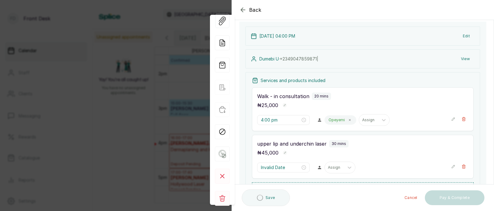
type input "4:20 pm"
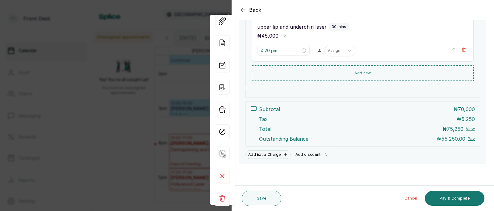
scroll to position [182, 0]
click at [300, 154] on button "Add discount" at bounding box center [312, 154] width 39 height 9
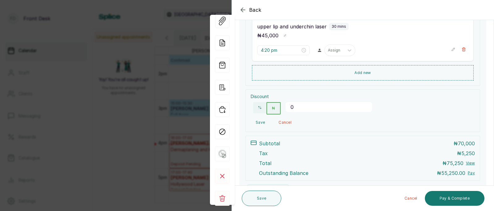
click at [301, 110] on input "0" at bounding box center [329, 107] width 86 height 10
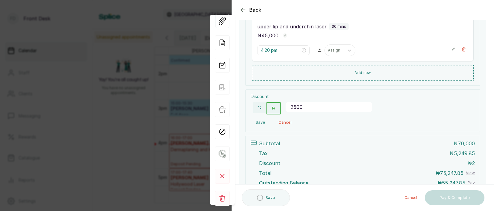
type input "25000"
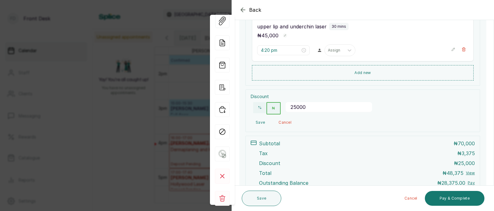
click at [258, 122] on button "Save" at bounding box center [260, 122] width 19 height 11
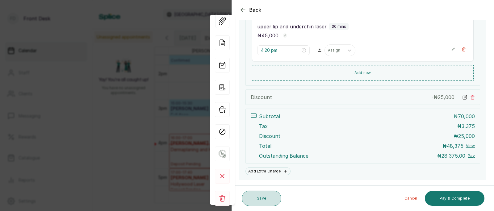
click at [260, 201] on button "Save" at bounding box center [262, 198] width 40 height 15
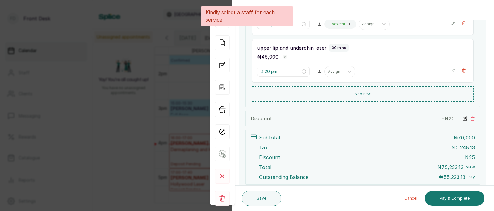
scroll to position [158, 0]
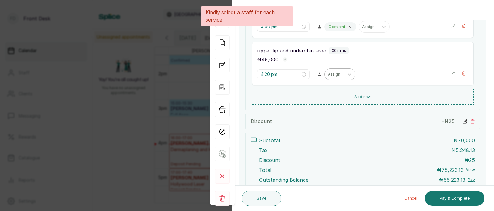
click at [328, 73] on div at bounding box center [334, 75] width 13 height 6
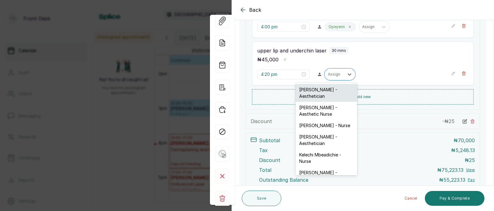
click at [319, 98] on div "[PERSON_NAME] - Aesthetician" at bounding box center [327, 93] width 62 height 18
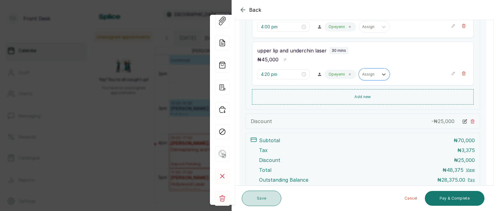
click at [265, 199] on button "Save" at bounding box center [262, 198] width 40 height 15
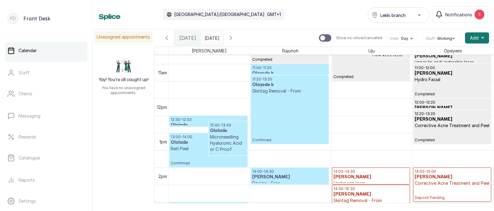
scroll to position [368, 0]
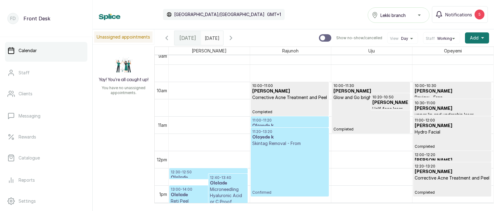
click at [235, 38] on icon "button" at bounding box center [230, 37] width 7 height 7
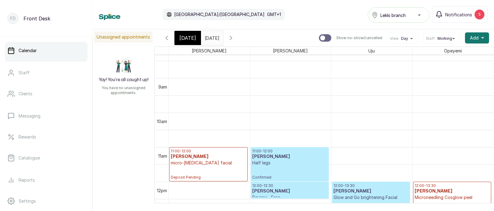
scroll to position [317, 0]
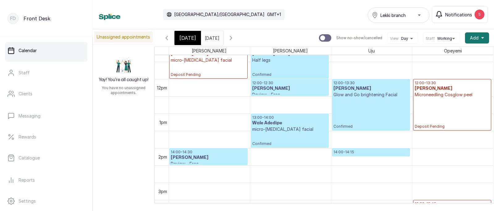
click at [457, 16] on span "Notifications" at bounding box center [458, 14] width 27 height 6
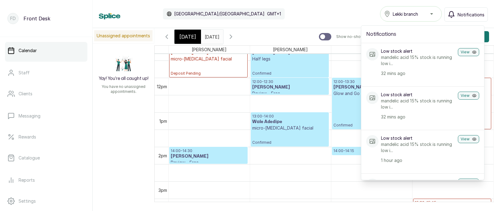
click at [457, 16] on button "Notifications" at bounding box center [466, 14] width 44 height 14
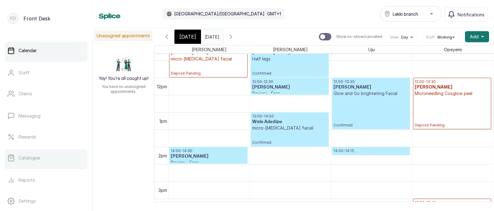
click at [38, 157] on p "Catalogue" at bounding box center [29, 158] width 21 height 6
